Goal: Task Accomplishment & Management: Manage account settings

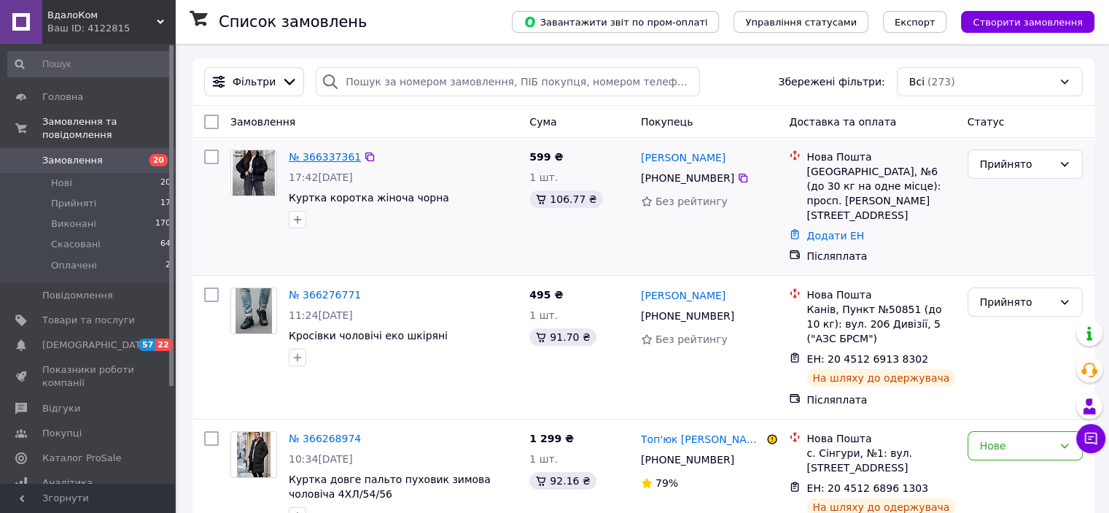
click at [335, 157] on link "№ 366337361" at bounding box center [325, 157] width 72 height 12
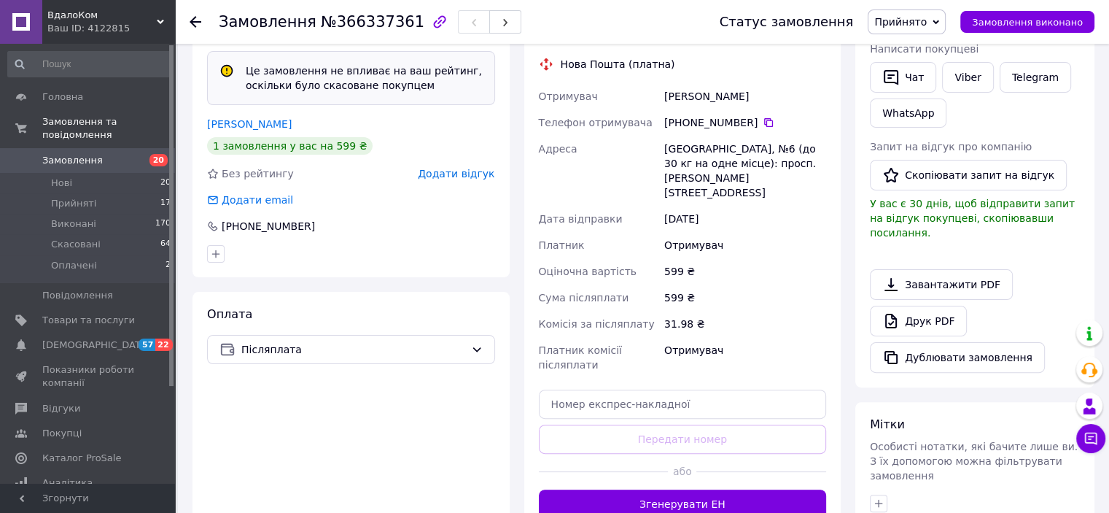
scroll to position [528, 0]
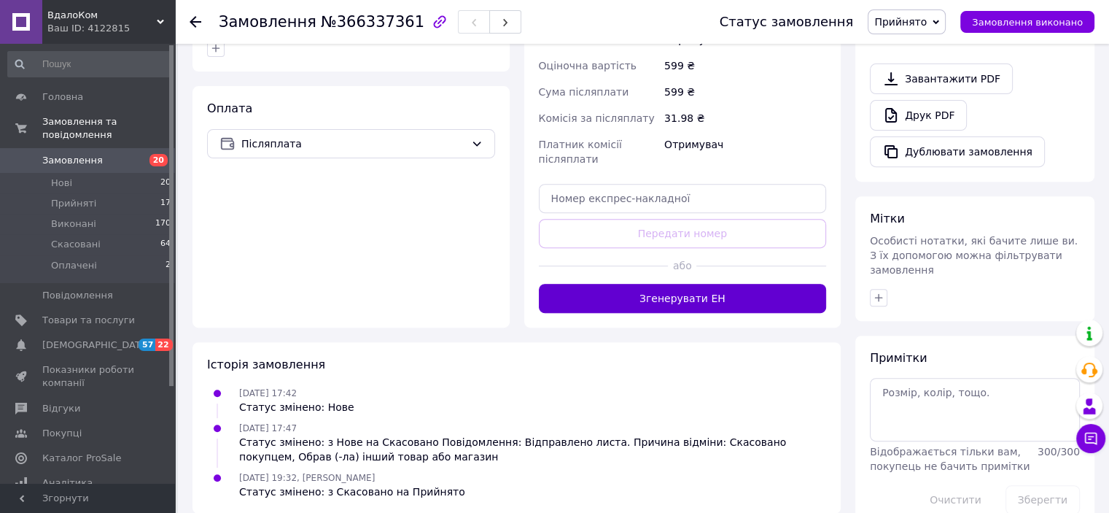
click at [761, 290] on button "Згенерувати ЕН" at bounding box center [683, 298] width 288 height 29
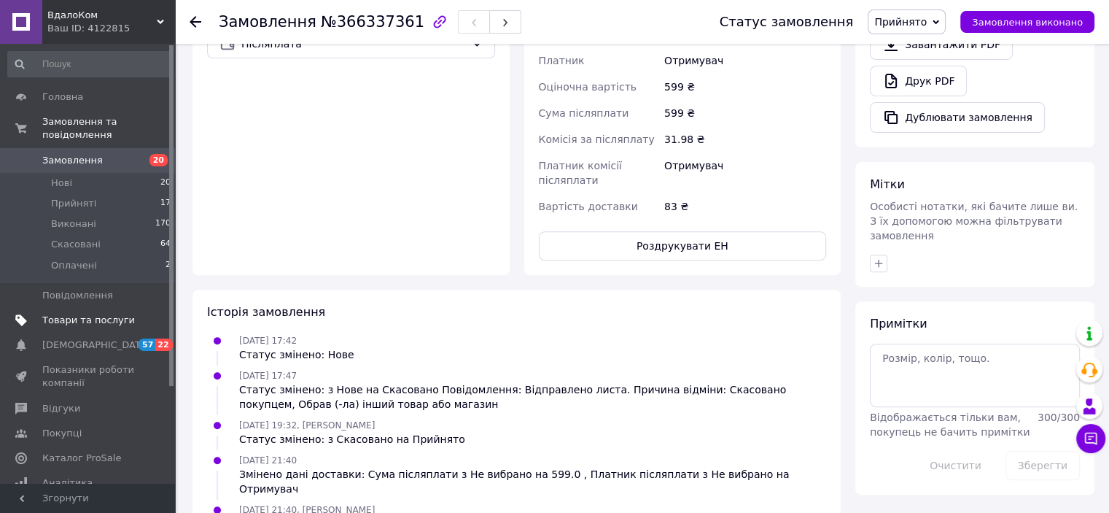
scroll to position [428, 0]
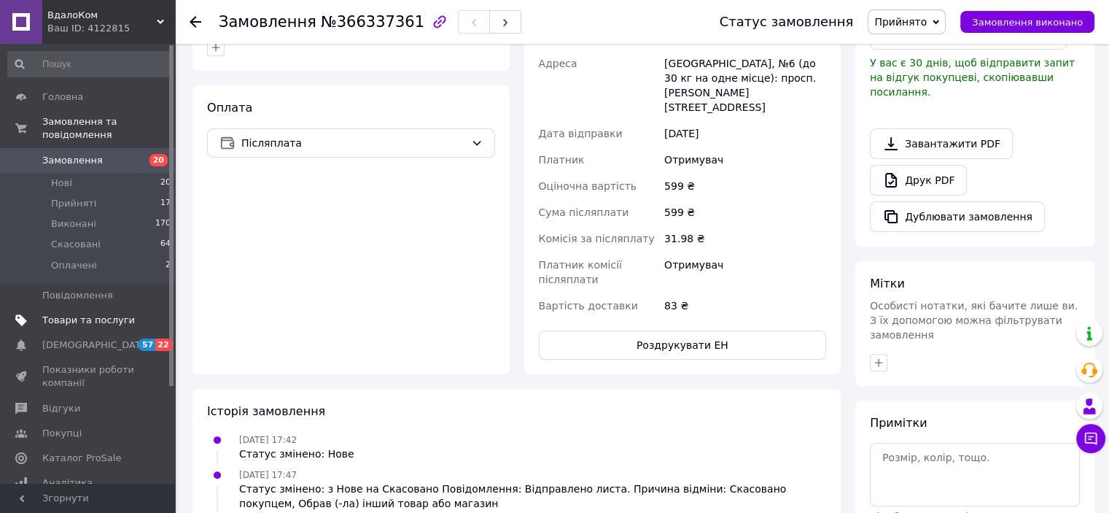
click at [110, 314] on span "Товари та послуги" at bounding box center [88, 320] width 93 height 13
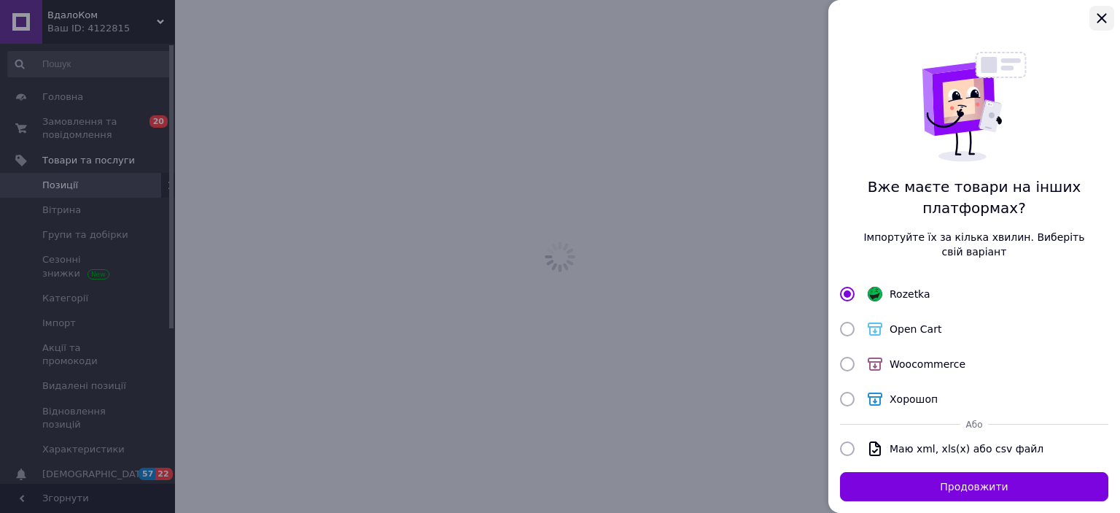
click at [1101, 18] on icon "Закрыть" at bounding box center [1101, 17] width 9 height 9
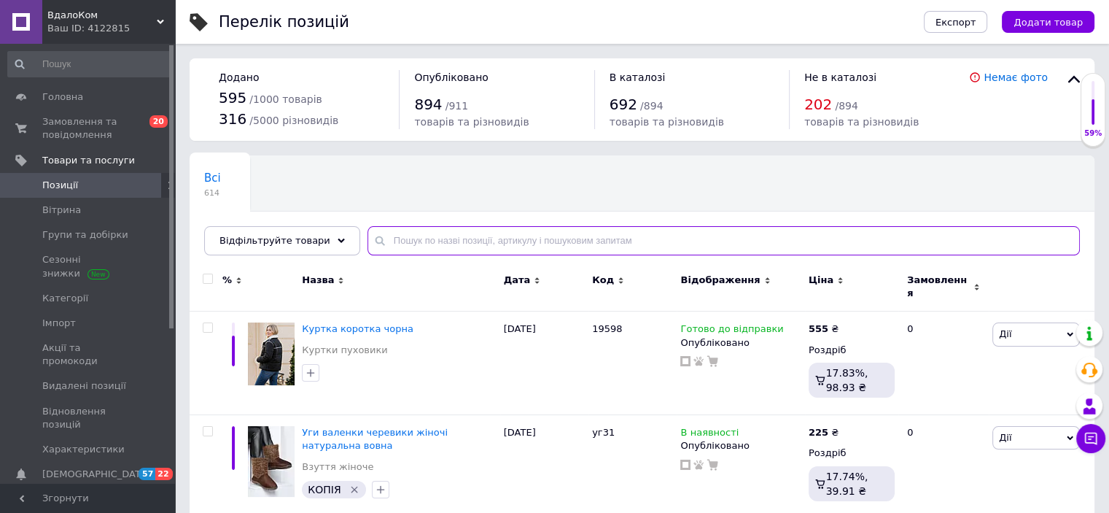
click at [418, 228] on input "text" at bounding box center [724, 240] width 712 height 29
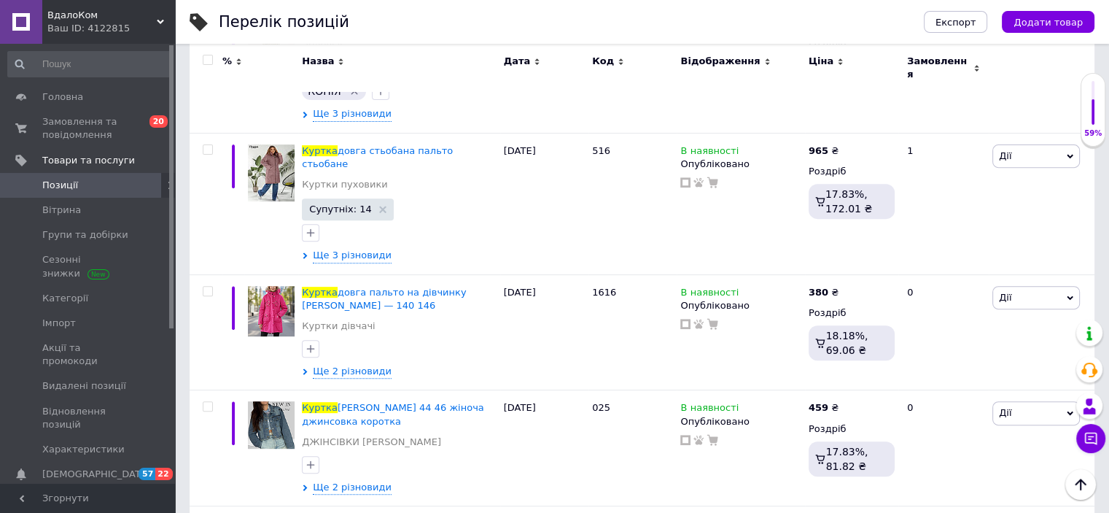
scroll to position [499, 0]
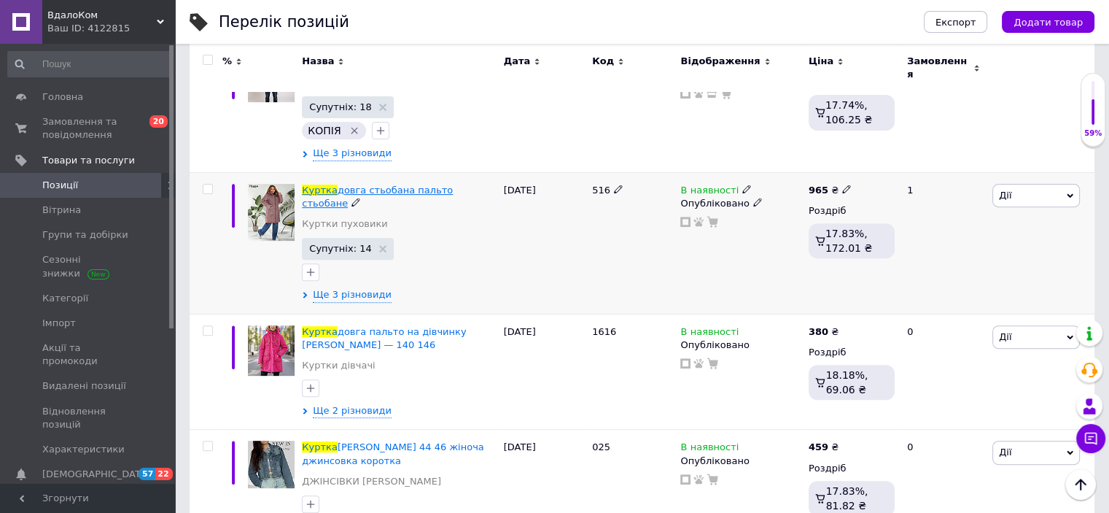
type input "куртка"
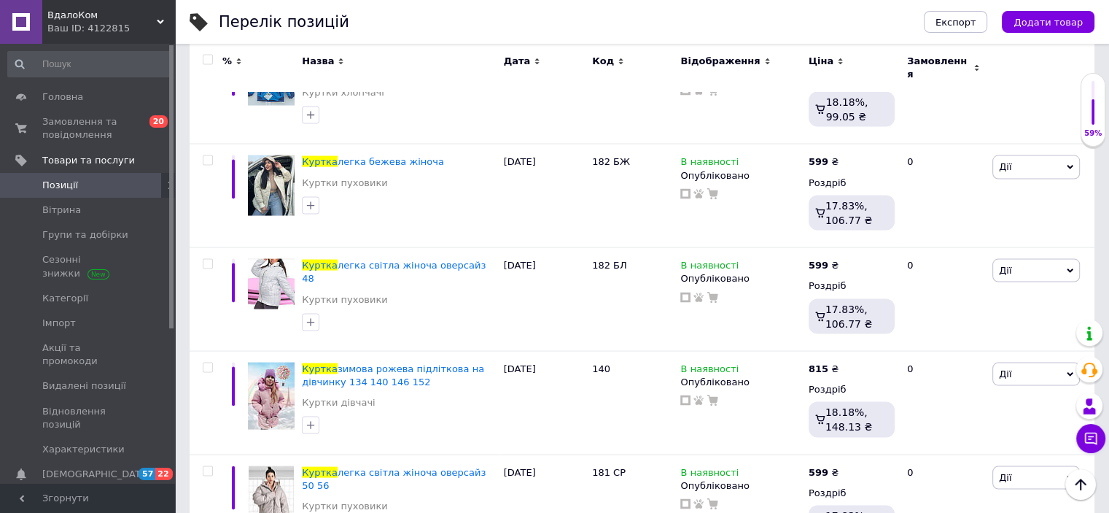
scroll to position [2732, 0]
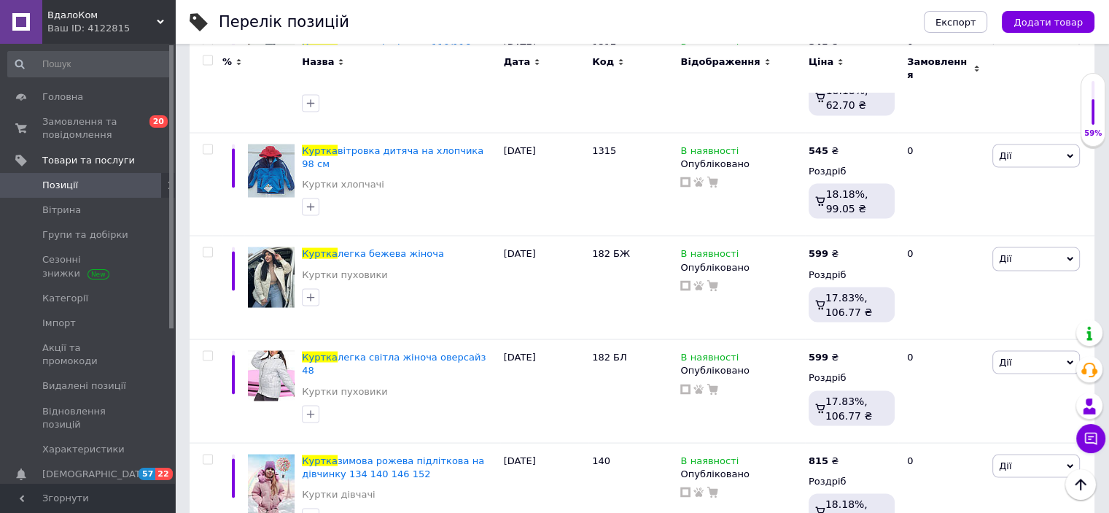
click at [163, 18] on icon at bounding box center [160, 21] width 7 height 7
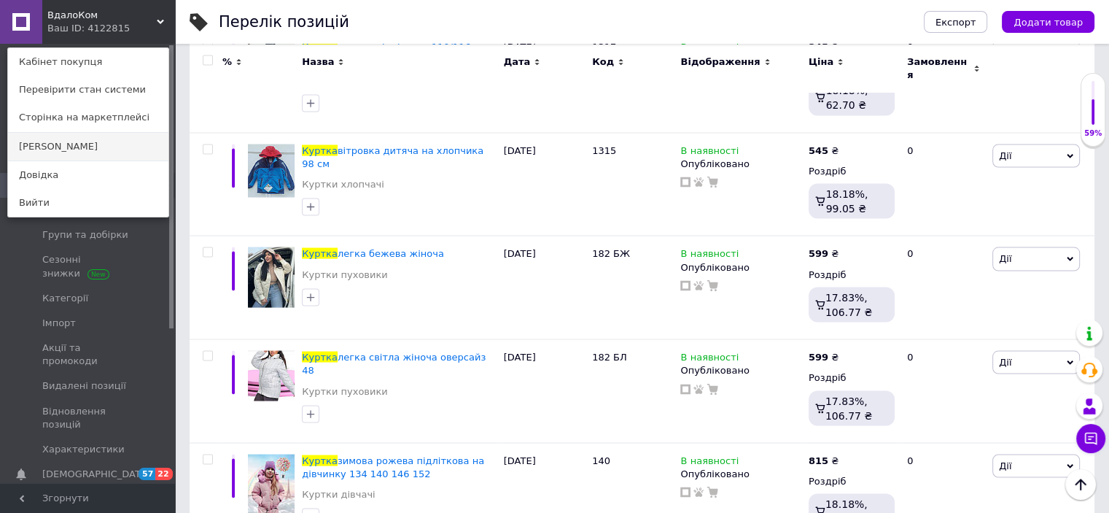
click at [90, 138] on link "Anny Mars" at bounding box center [88, 147] width 160 height 28
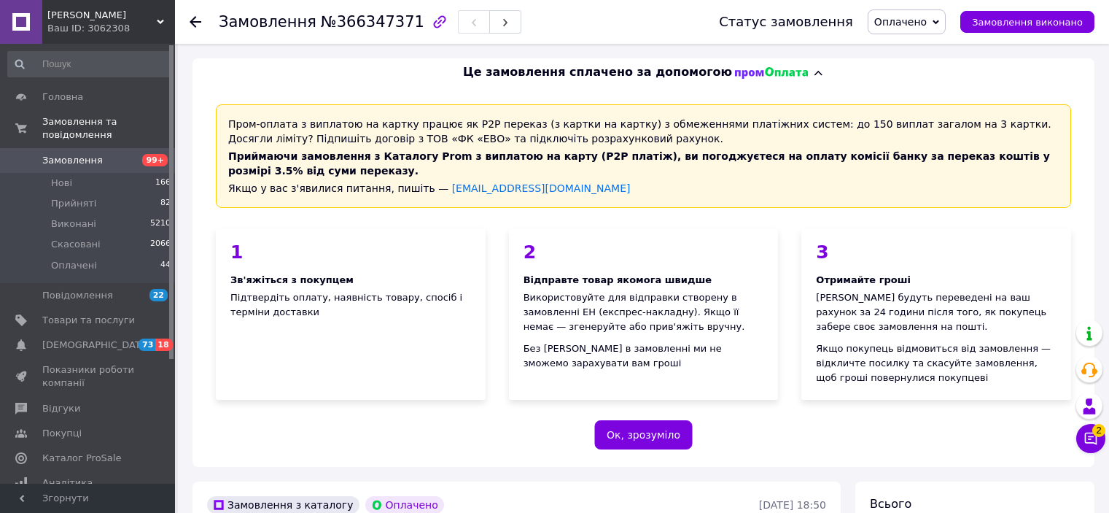
scroll to position [456, 0]
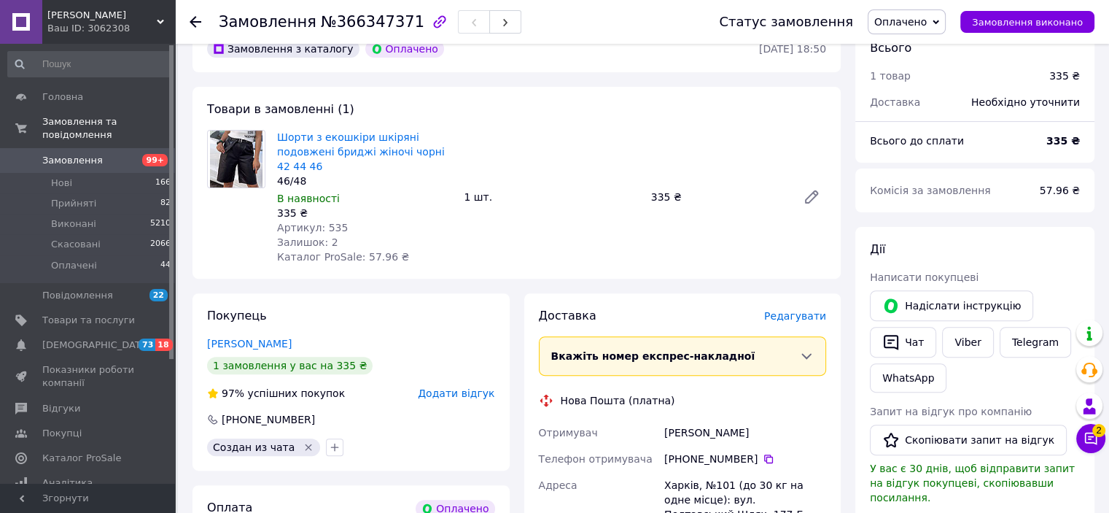
click at [160, 23] on use at bounding box center [160, 22] width 7 height 4
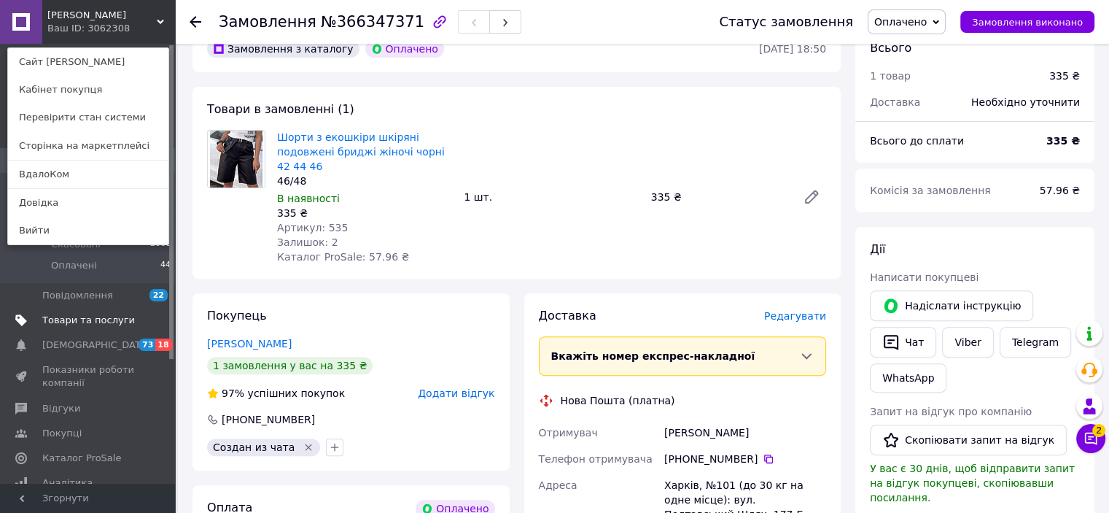
click at [114, 314] on span "Товари та послуги" at bounding box center [88, 320] width 93 height 13
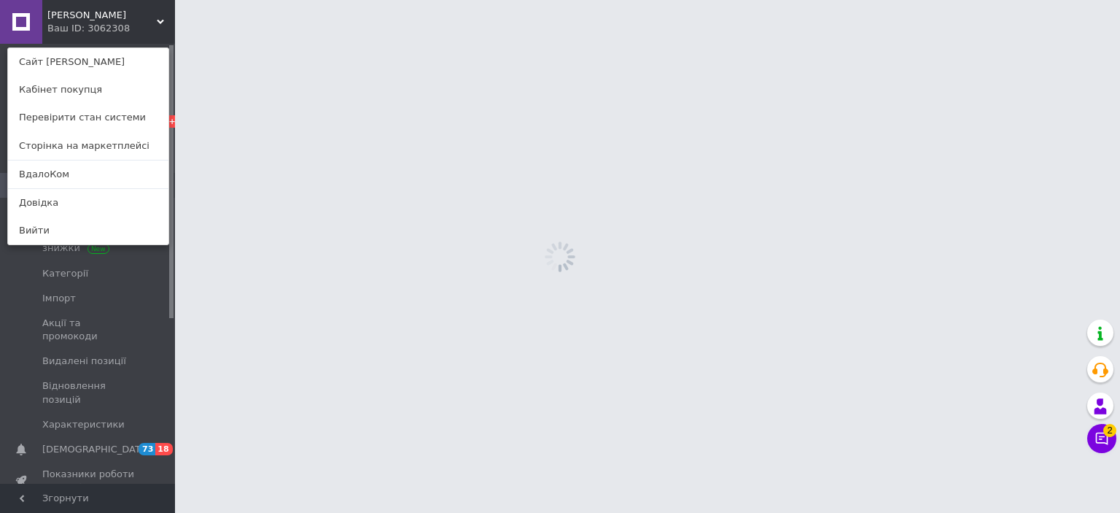
click at [114, 303] on span "Імпорт" at bounding box center [88, 298] width 93 height 13
